Goal: Transaction & Acquisition: Purchase product/service

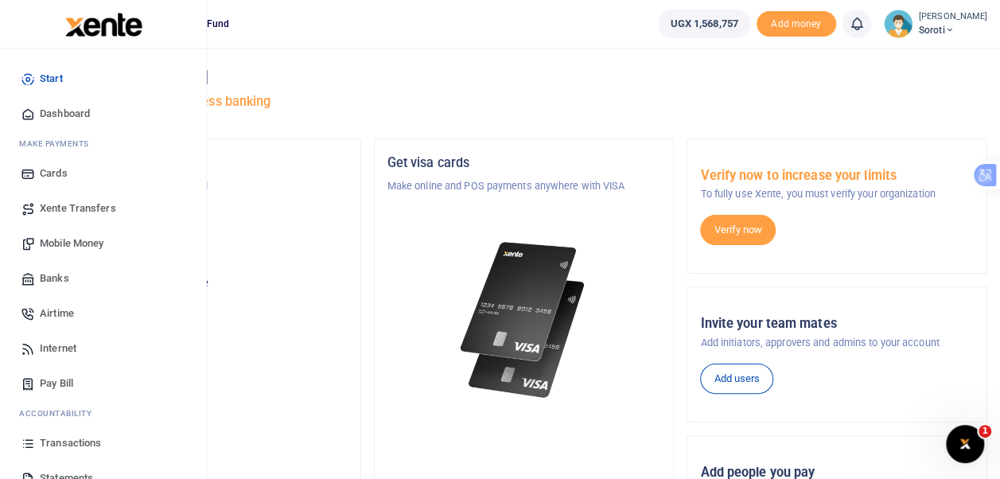
click at [86, 245] on span "Mobile Money" at bounding box center [72, 244] width 64 height 16
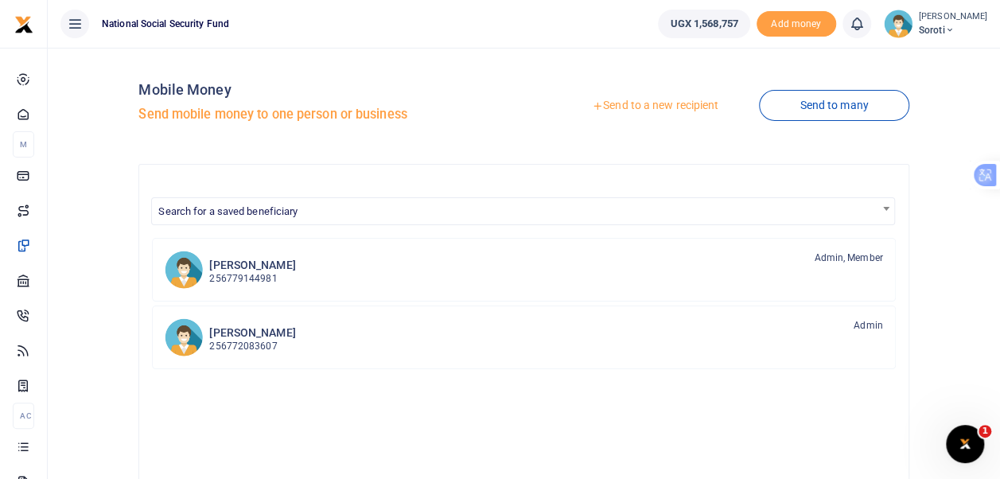
click at [645, 103] on link "Send to a new recipient" at bounding box center [656, 106] width 208 height 29
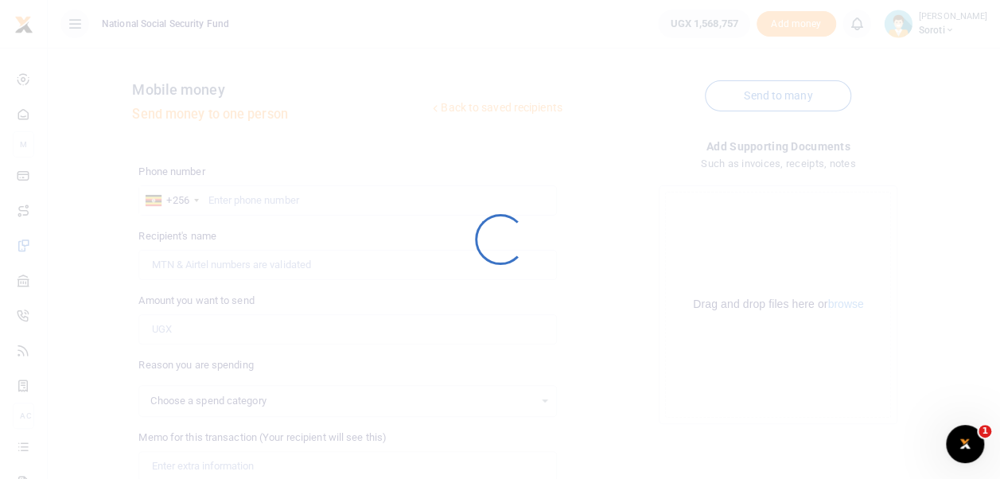
select select
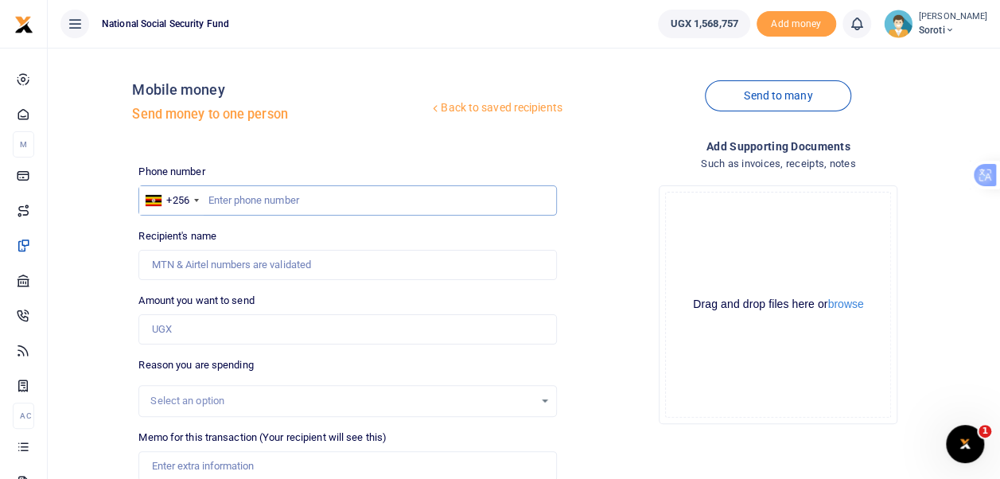
click at [234, 200] on input "text" at bounding box center [347, 200] width 418 height 30
type input "0782830838"
type input "[PERSON_NAME]"
type input "0782830838"
click at [287, 298] on div "Amount you want to send Amount is required." at bounding box center [347, 319] width 418 height 52
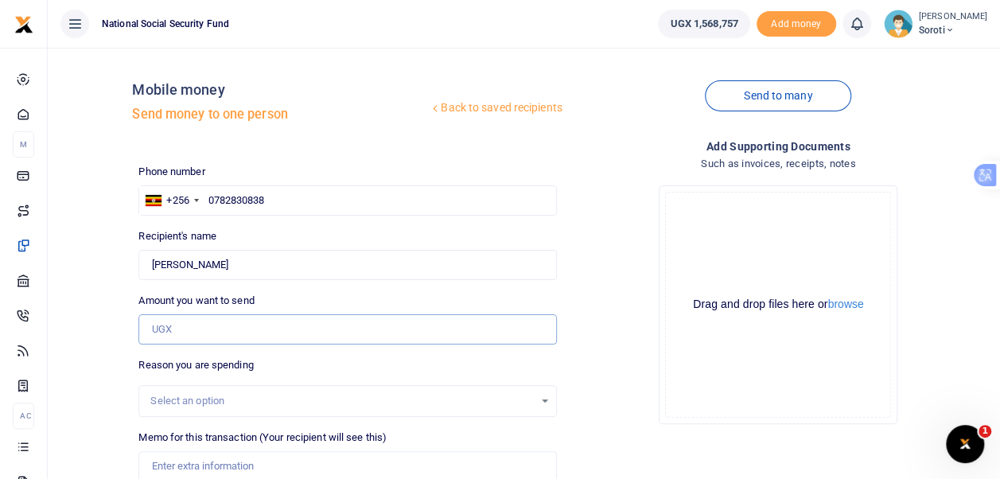
click at [189, 331] on input "Amount you want to send" at bounding box center [347, 329] width 418 height 30
type input "500,000"
click at [638, 350] on div "Drop your files here Drag and drop files here or browse Powered by Uppy" at bounding box center [779, 305] width 418 height 264
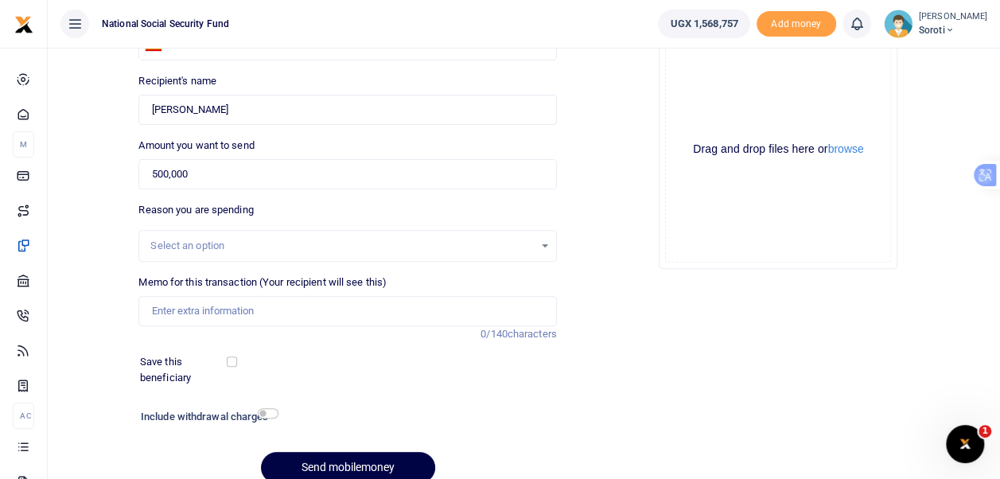
scroll to position [224, 0]
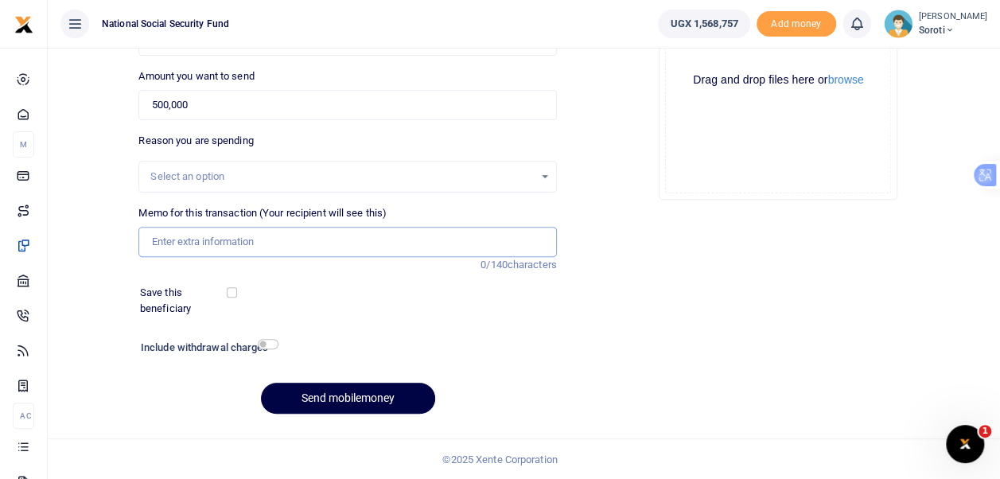
click at [183, 242] on input "Memo for this transaction (Your recipient will see this)" at bounding box center [347, 242] width 418 height 30
type input "Payment of Office decoration for customer connect week"
click at [236, 287] on input "checkbox" at bounding box center [232, 292] width 10 height 10
checkbox input "true"
click at [267, 341] on input "checkbox" at bounding box center [268, 344] width 21 height 10
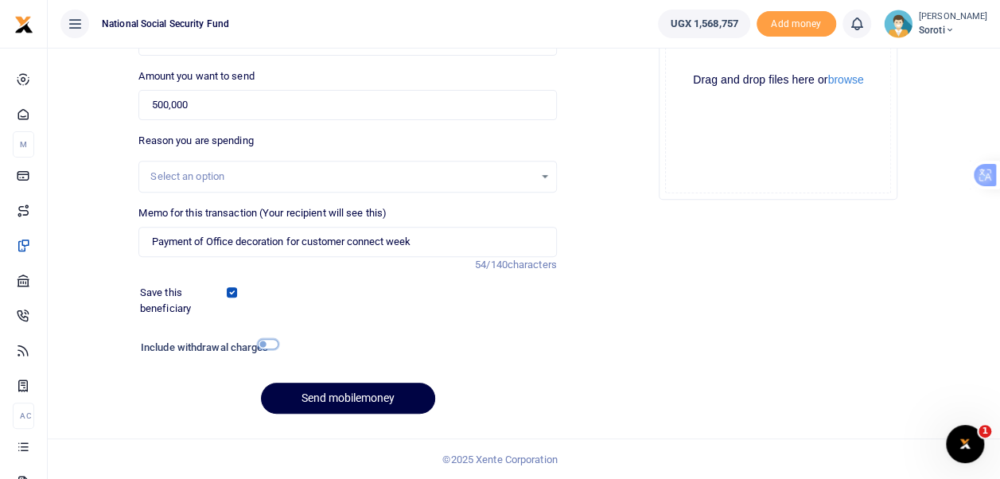
checkbox input "true"
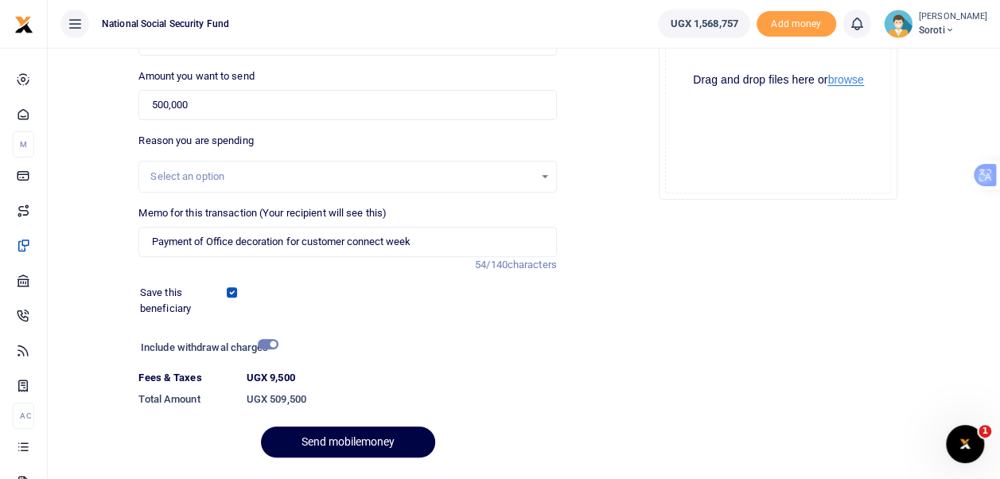
click at [845, 84] on button "browse" at bounding box center [846, 80] width 36 height 12
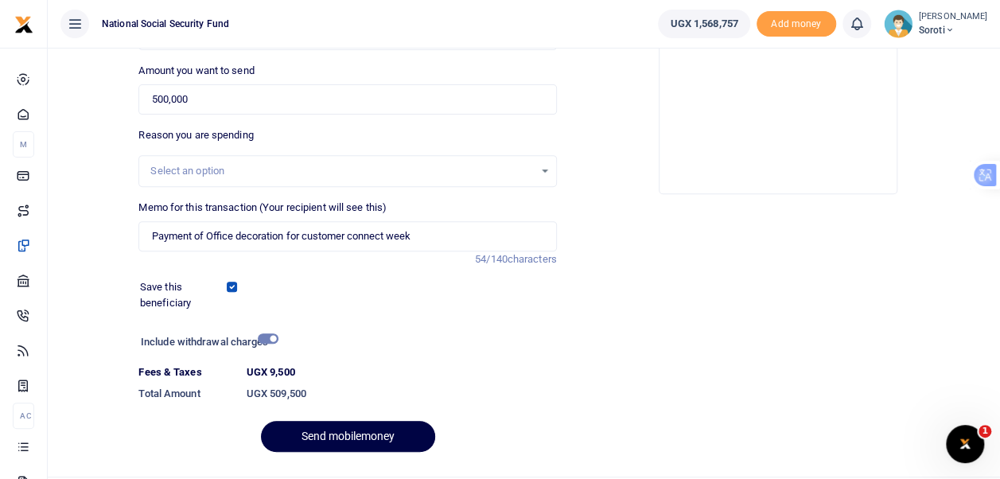
scroll to position [268, 0]
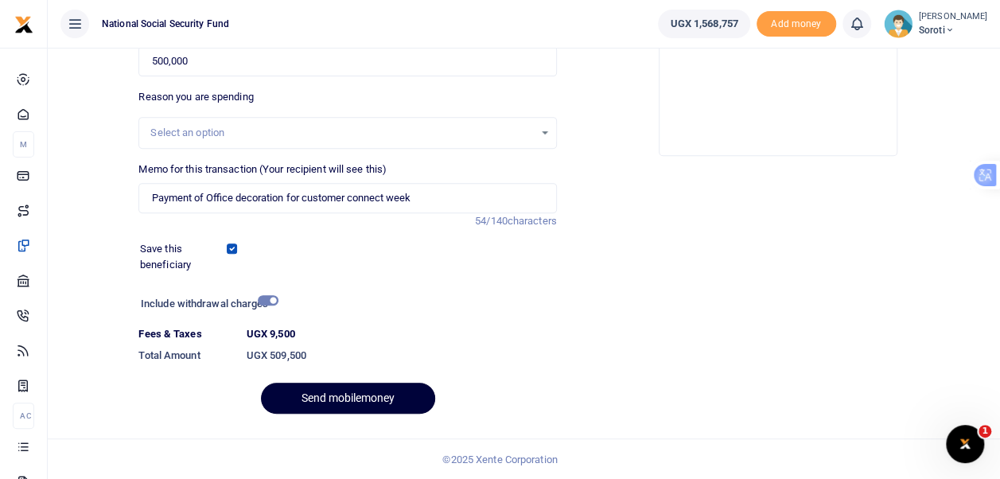
click at [322, 405] on button "Send mobilemoney" at bounding box center [348, 398] width 174 height 31
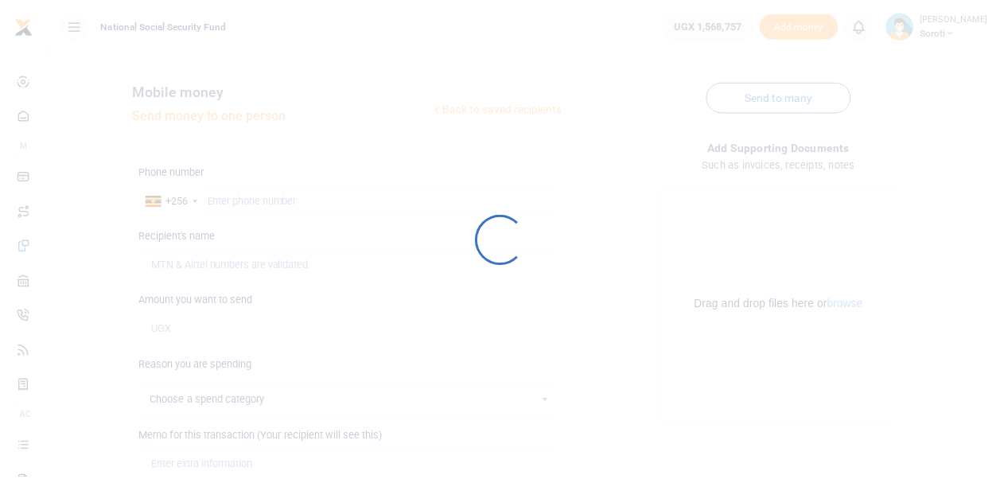
scroll to position [224, 0]
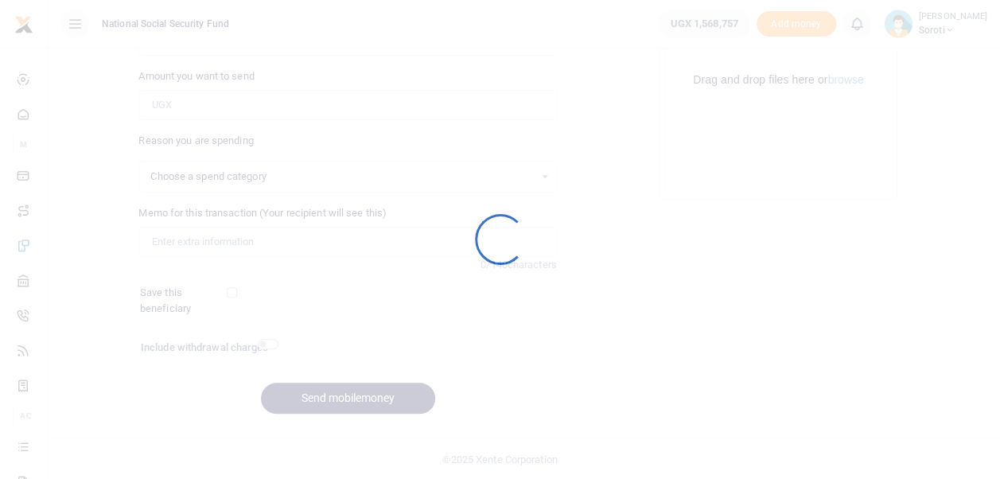
select select
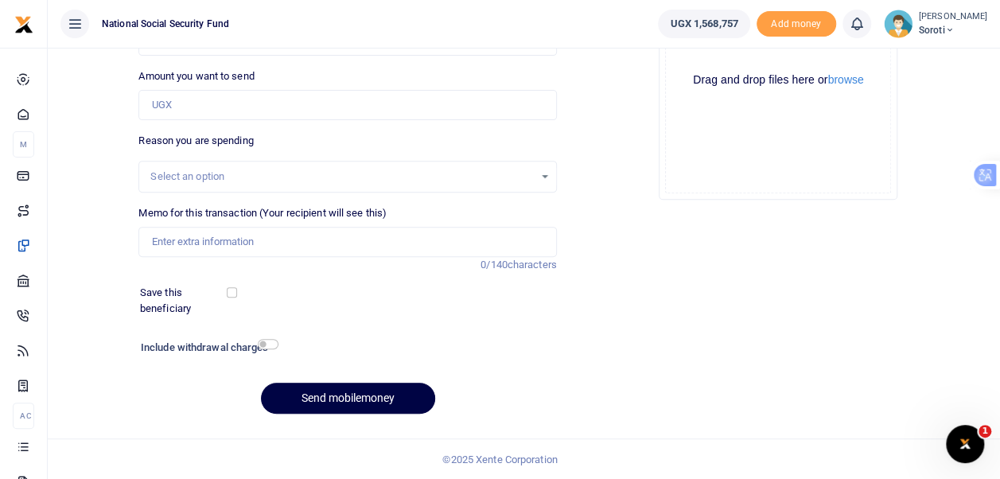
scroll to position [0, 0]
